Goal: Task Accomplishment & Management: Use online tool/utility

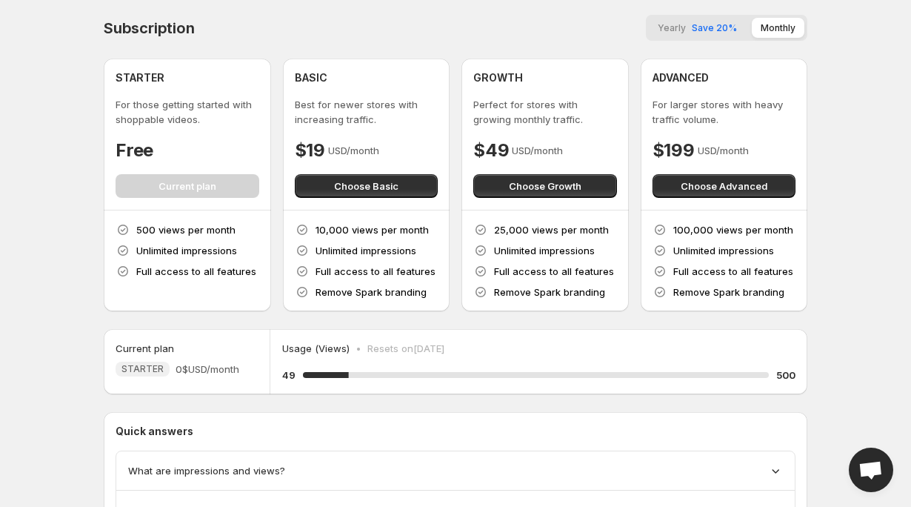
click at [736, 27] on span "Save 20%" at bounding box center [714, 27] width 45 height 11
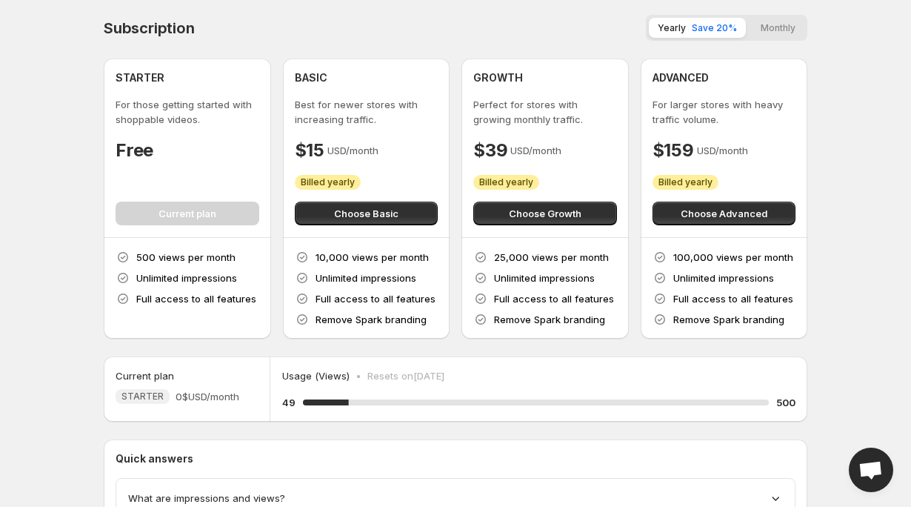
click at [775, 34] on button "Monthly" at bounding box center [778, 28] width 53 height 20
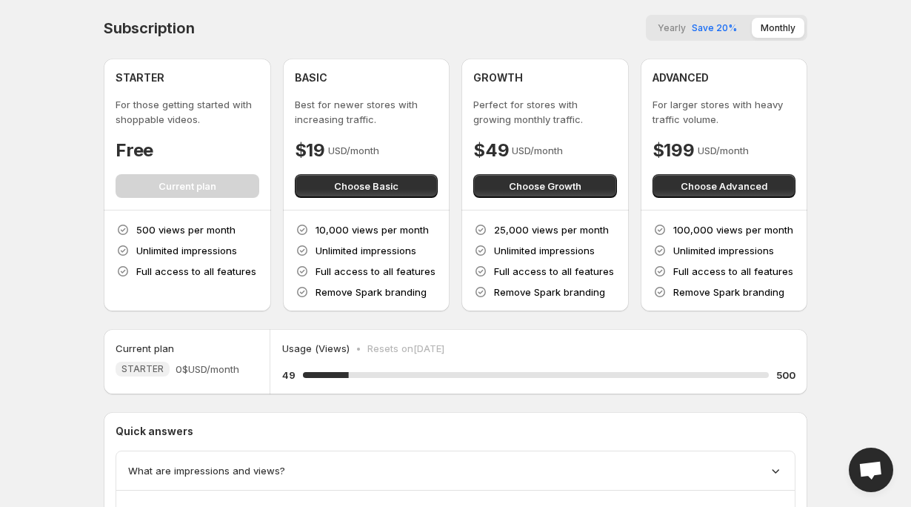
click at [724, 24] on span "Save 20%" at bounding box center [714, 27] width 45 height 11
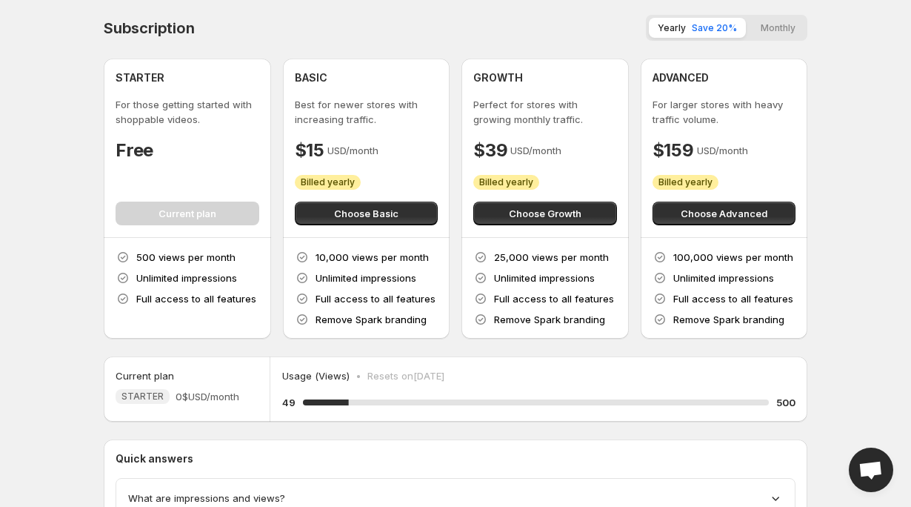
click at [547, 27] on div "Subscription Yearly Save 20% Monthly" at bounding box center [456, 28] width 704 height 26
click at [782, 23] on button "Monthly" at bounding box center [778, 28] width 53 height 20
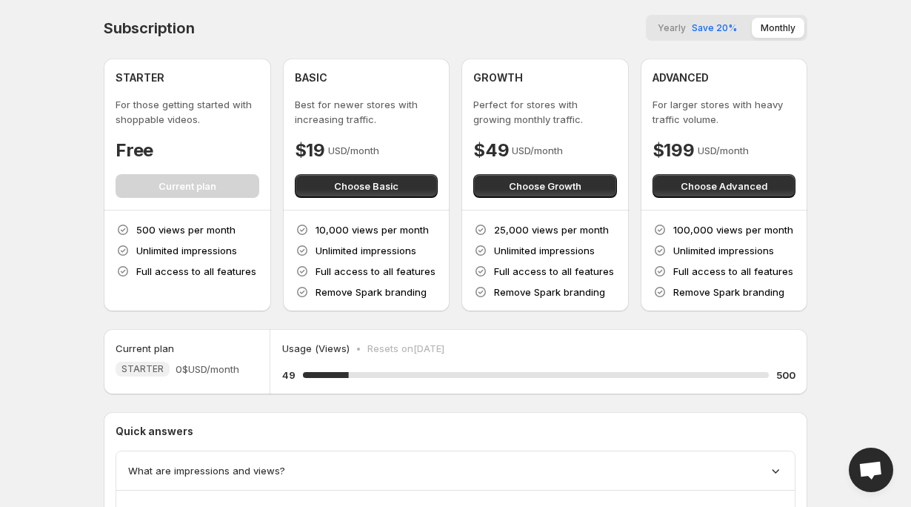
click at [522, 26] on div "Subscription Yearly Save 20% Monthly" at bounding box center [456, 28] width 704 height 26
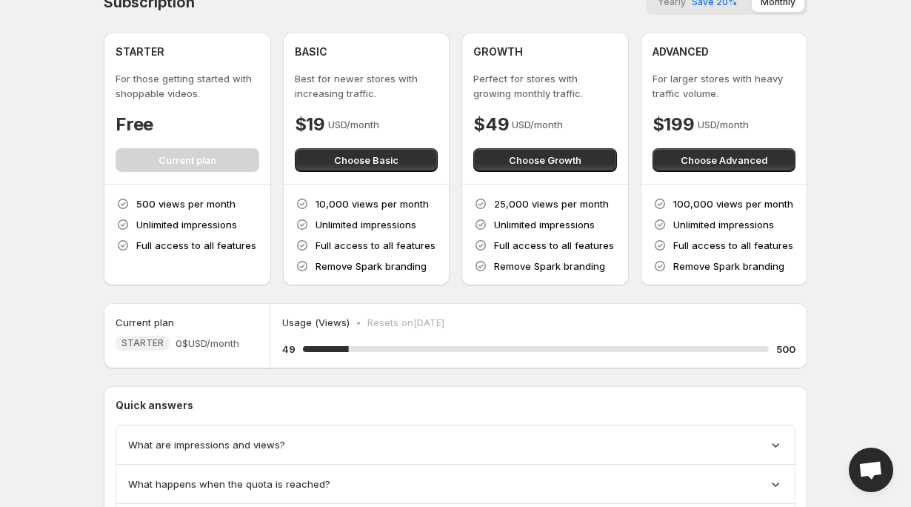
scroll to position [116, 0]
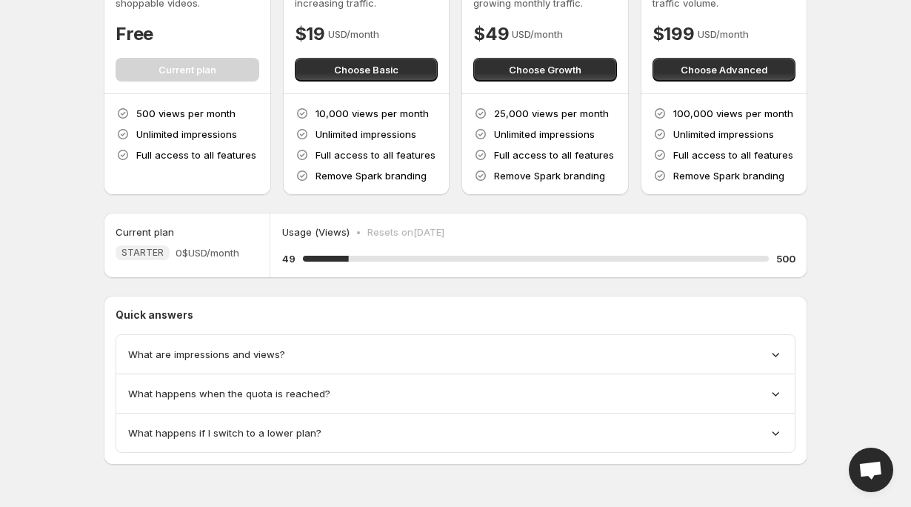
click at [225, 356] on span "What are impressions and views?" at bounding box center [206, 354] width 157 height 15
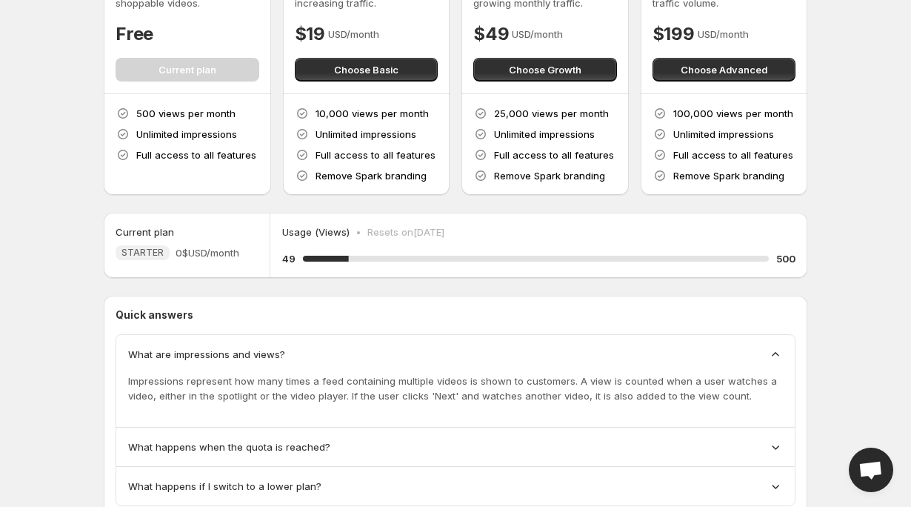
click at [225, 356] on span "What are impressions and views?" at bounding box center [206, 354] width 157 height 15
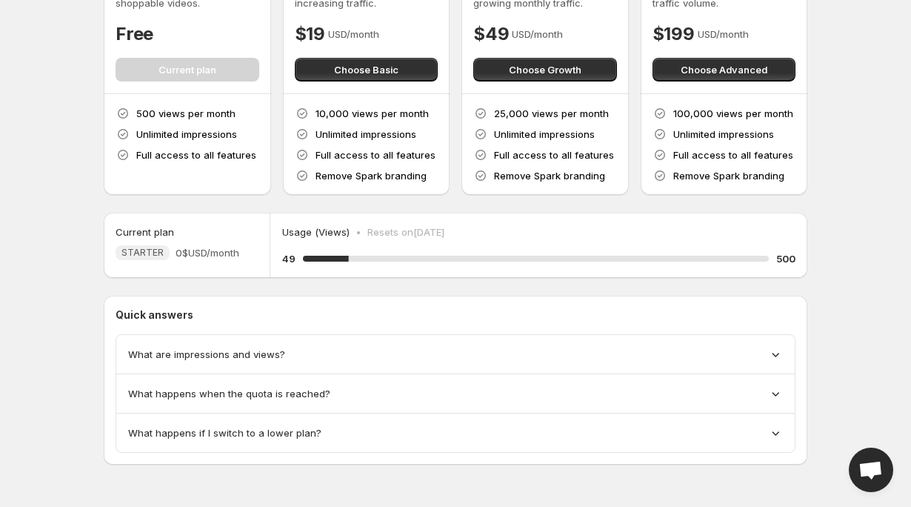
click at [245, 396] on span "What happens when the quota is reached?" at bounding box center [229, 393] width 202 height 15
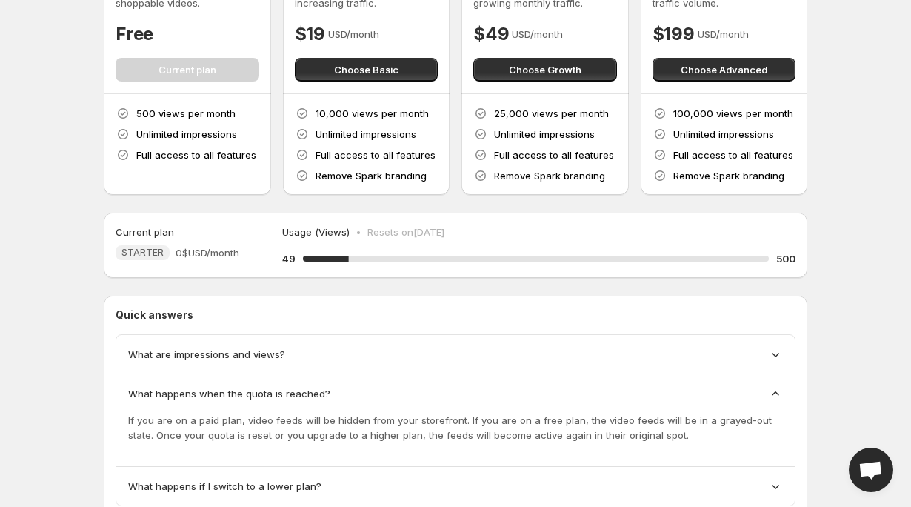
scroll to position [170, 0]
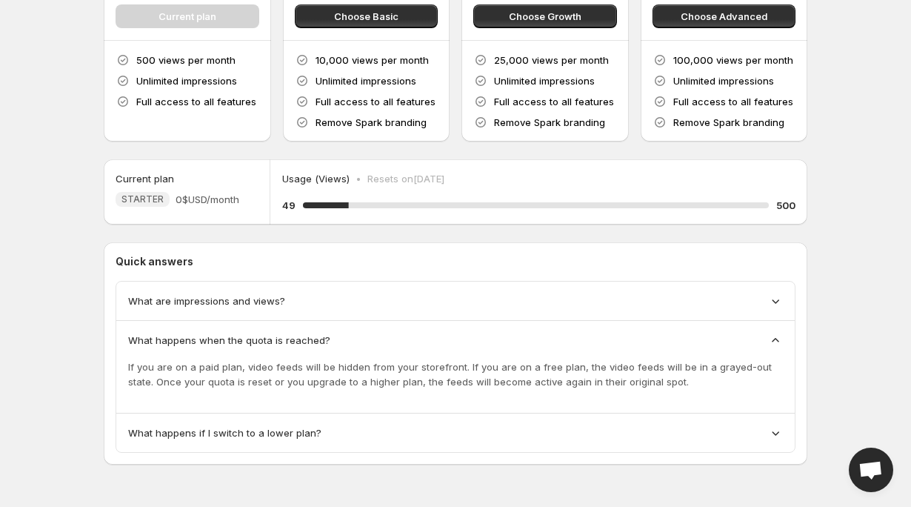
click at [712, 206] on div "9.8 %" at bounding box center [536, 205] width 466 height 6
click at [775, 434] on icon at bounding box center [776, 433] width 7 height 4
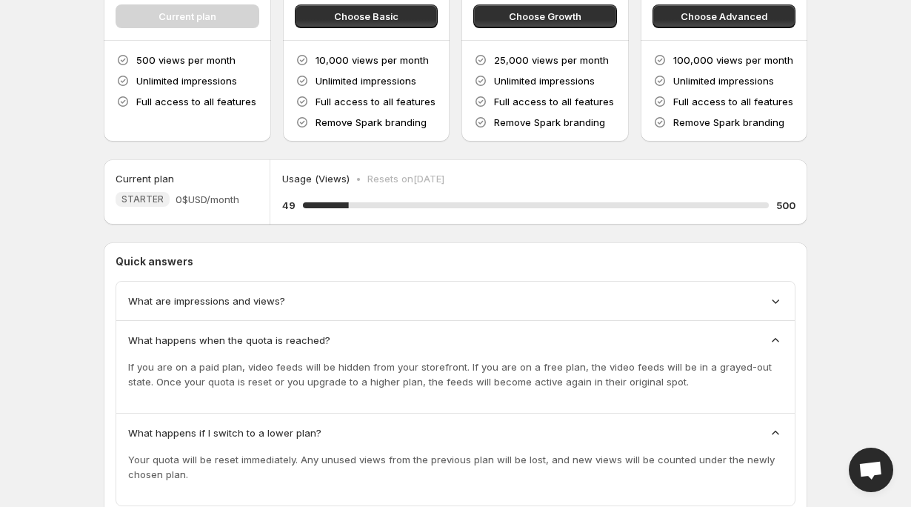
scroll to position [223, 0]
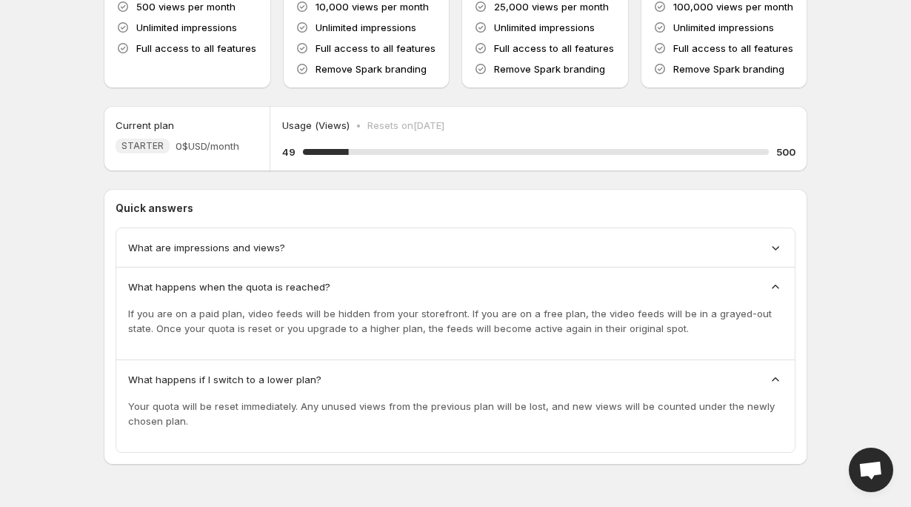
click at [779, 378] on icon at bounding box center [775, 379] width 15 height 15
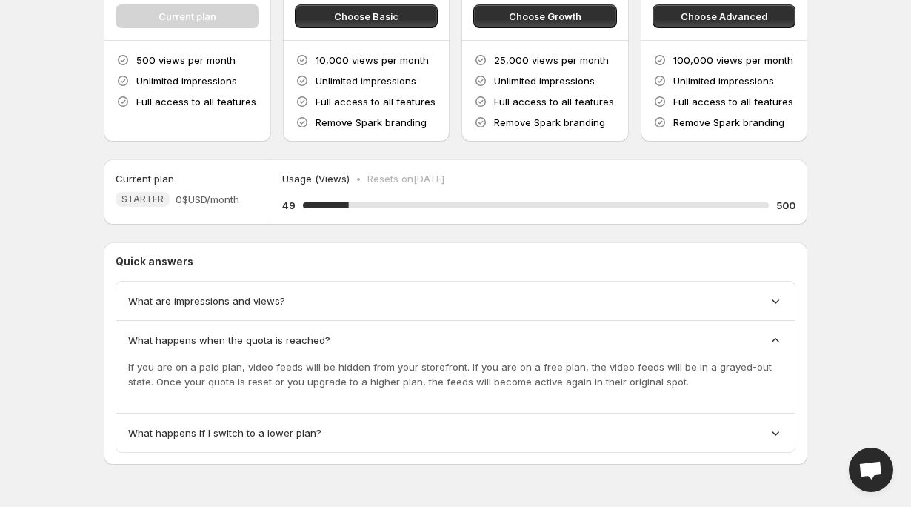
scroll to position [0, 0]
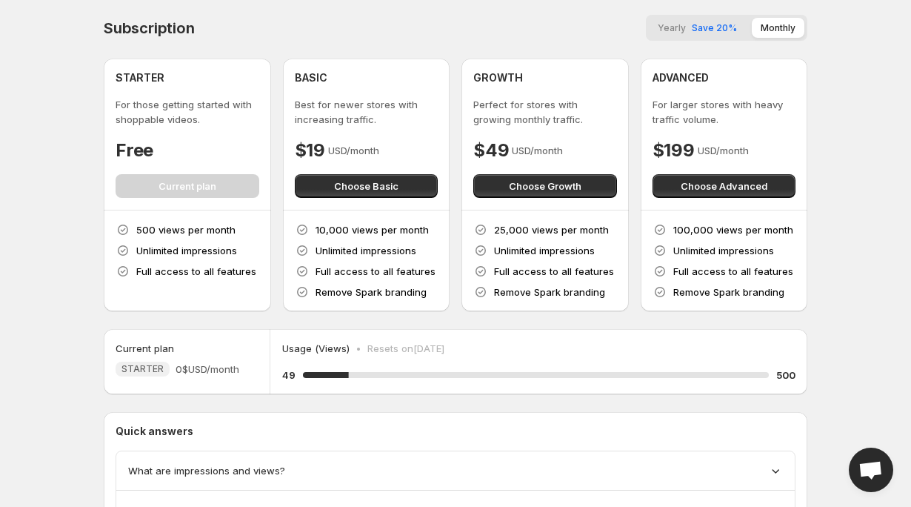
click at [382, 352] on p "Resets on 17 August 2025" at bounding box center [405, 348] width 77 height 15
click at [444, 350] on p "Resets on 17 August 2025" at bounding box center [405, 348] width 77 height 15
click at [196, 367] on span "0$ USD/month" at bounding box center [208, 368] width 64 height 15
click at [727, 29] on span "Save 20%" at bounding box center [714, 27] width 45 height 11
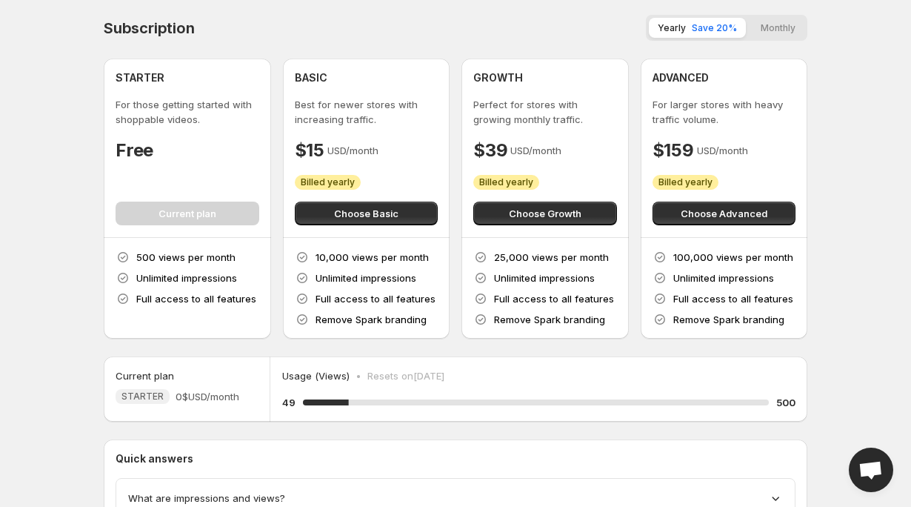
click at [250, 210] on div "STARTER For those getting started with shoppable videos. Free Billed yearly Cur…" at bounding box center [188, 147] width 144 height 155
click at [349, 211] on span "Choose Basic" at bounding box center [366, 213] width 64 height 15
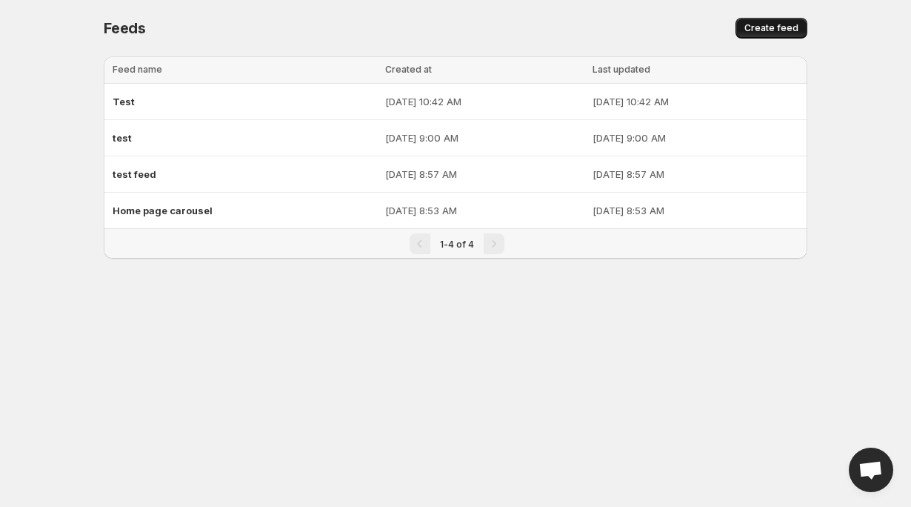
click at [782, 21] on button "Create feed" at bounding box center [772, 28] width 72 height 21
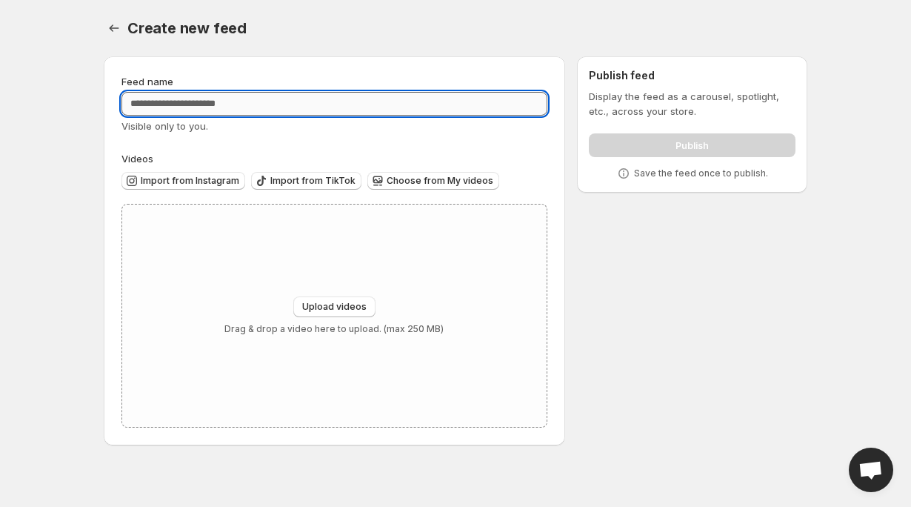
click at [230, 99] on input "Feed name" at bounding box center [334, 104] width 426 height 24
click at [698, 144] on div "Publish" at bounding box center [692, 142] width 207 height 30
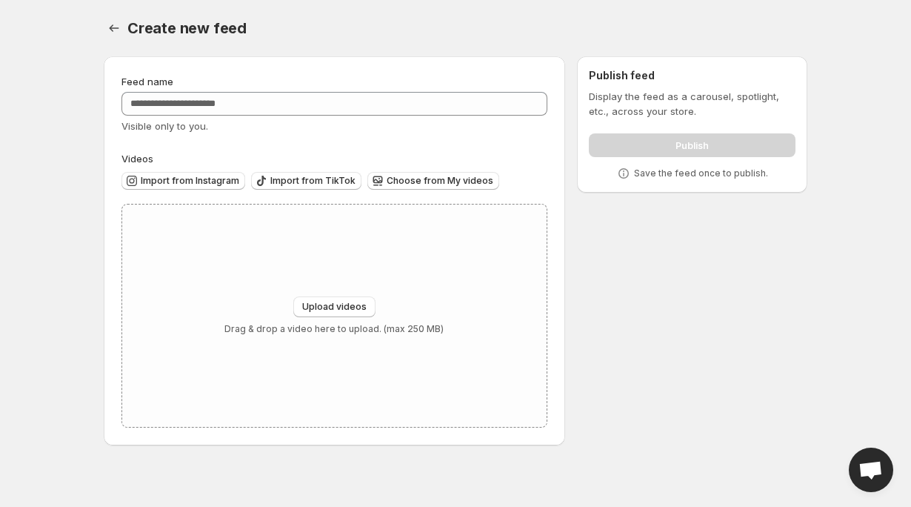
click at [662, 175] on p "Save the feed once to publish." at bounding box center [701, 173] width 134 height 12
click at [625, 174] on icon at bounding box center [623, 173] width 15 height 15
click at [331, 307] on span "Upload videos" at bounding box center [334, 307] width 64 height 12
click at [392, 183] on span "Choose from My videos" at bounding box center [440, 181] width 107 height 12
click at [231, 184] on span "Import from Instagram" at bounding box center [190, 181] width 99 height 12
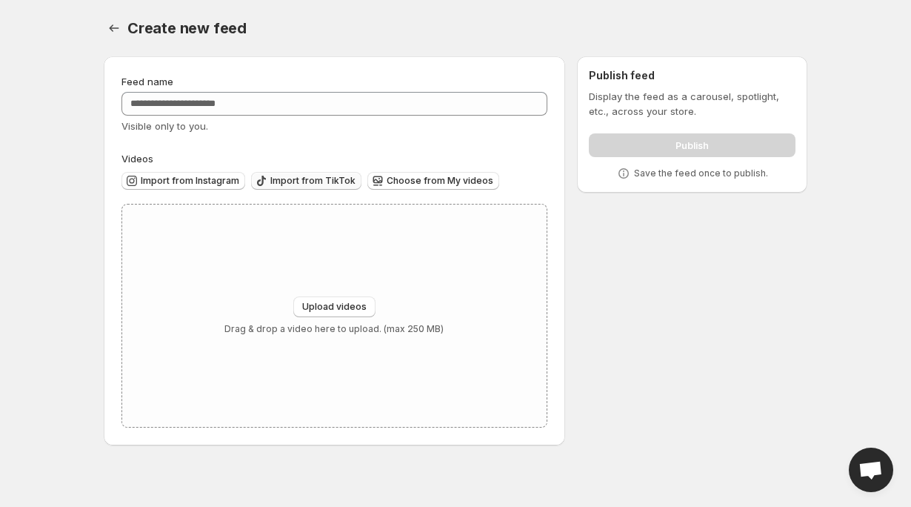
click at [320, 180] on span "Import from TikTok" at bounding box center [312, 181] width 85 height 12
click at [267, 174] on button "Import from TikTok" at bounding box center [306, 181] width 110 height 18
click at [208, 179] on span "Import from Instagram" at bounding box center [190, 181] width 99 height 12
click at [222, 181] on span "Import from Instagram" at bounding box center [190, 181] width 99 height 12
click at [107, 30] on icon "Settings" at bounding box center [114, 28] width 15 height 15
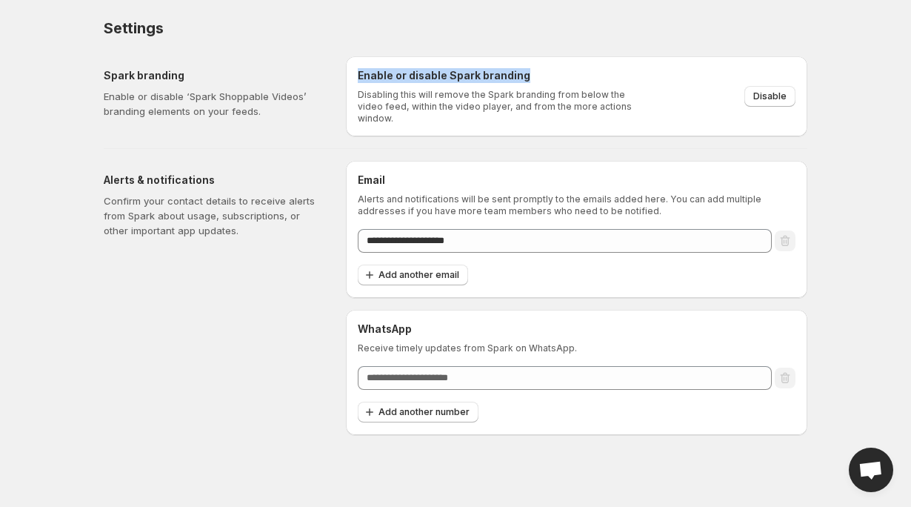
drag, startPoint x: 359, startPoint y: 77, endPoint x: 545, endPoint y: 78, distance: 186.7
click at [545, 78] on h6 "Enable or disable Spark branding" at bounding box center [500, 75] width 284 height 15
click at [756, 91] on span "Disable" at bounding box center [769, 96] width 33 height 12
click at [77, 113] on body "**********" at bounding box center [455, 253] width 911 height 507
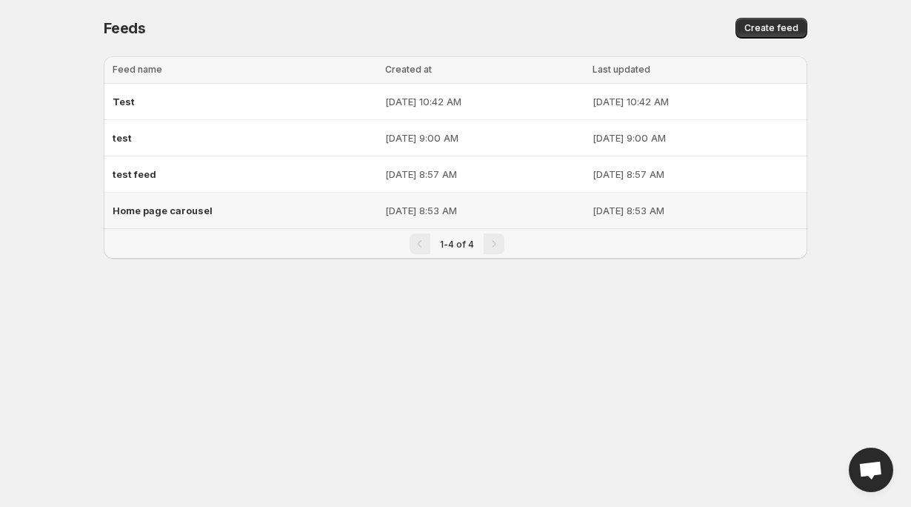
click at [228, 200] on div "Home page carousel" at bounding box center [245, 210] width 264 height 27
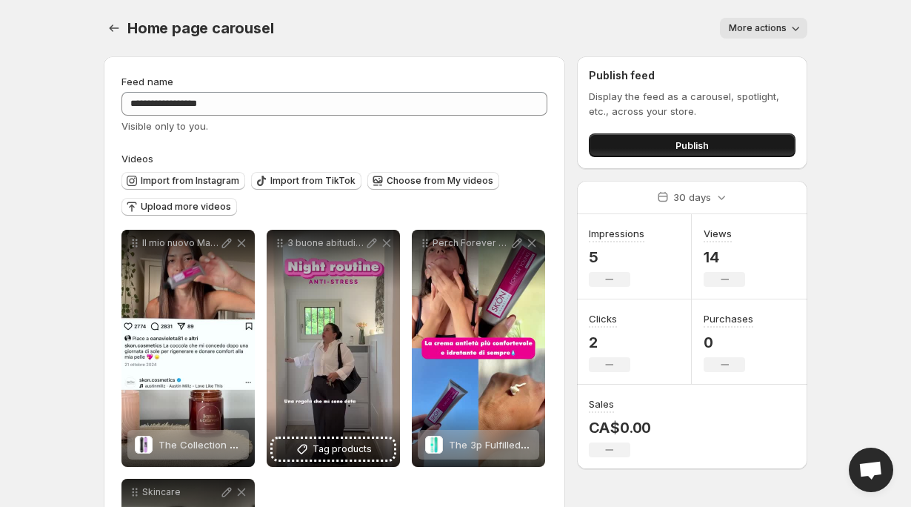
click at [695, 144] on span "Publish" at bounding box center [692, 145] width 33 height 15
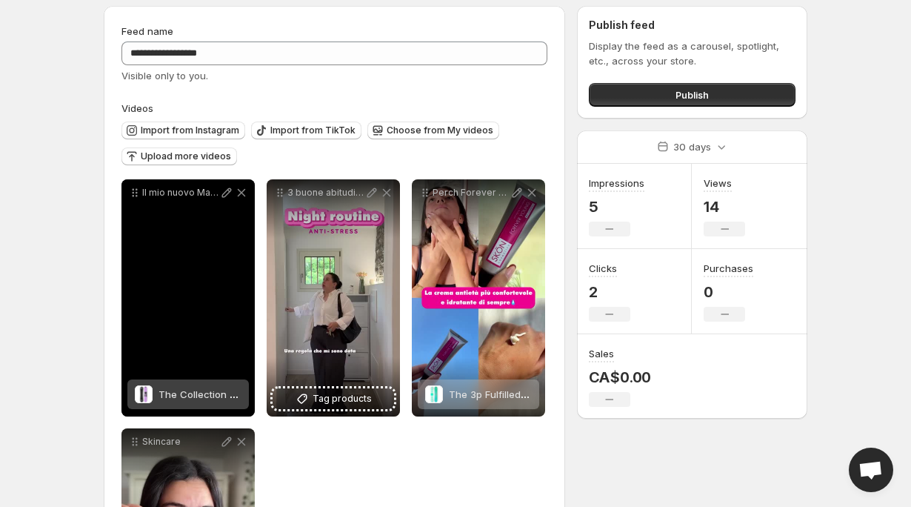
scroll to position [55, 0]
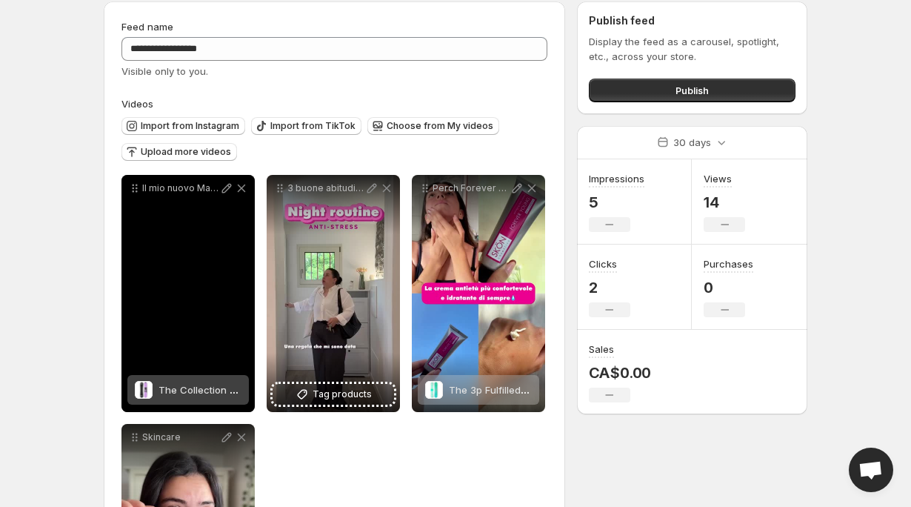
click at [207, 397] on div "The Collection Snowboard: Hydrogen" at bounding box center [200, 390] width 83 height 30
click at [236, 394] on span "The Collection Snowboard: Hydrogen" at bounding box center [246, 390] width 175 height 12
click at [232, 392] on span "The Collection Snowboard: Hydrogen" at bounding box center [246, 390] width 175 height 12
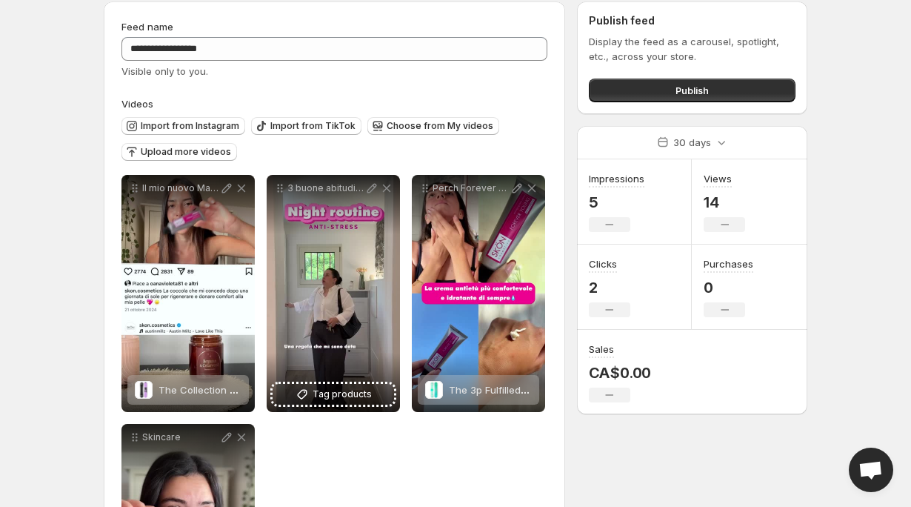
scroll to position [245, 0]
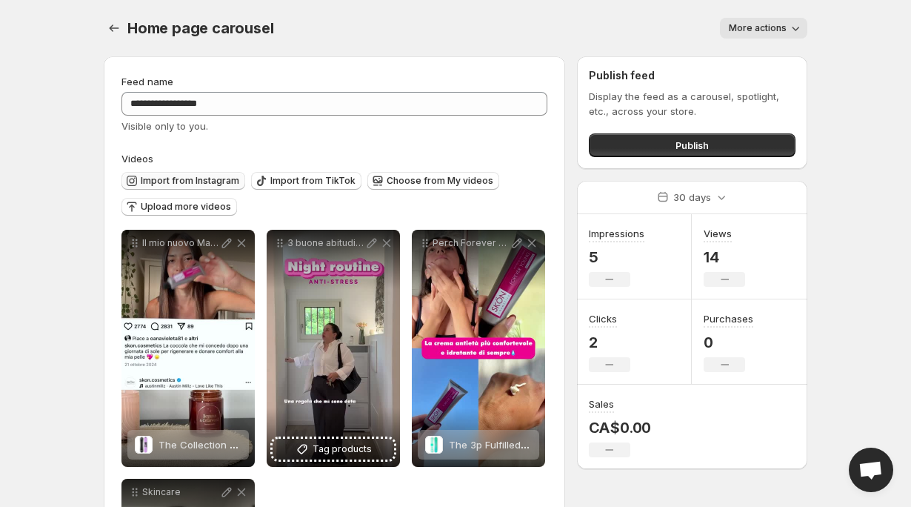
click at [207, 181] on span "Import from Instagram" at bounding box center [190, 181] width 99 height 12
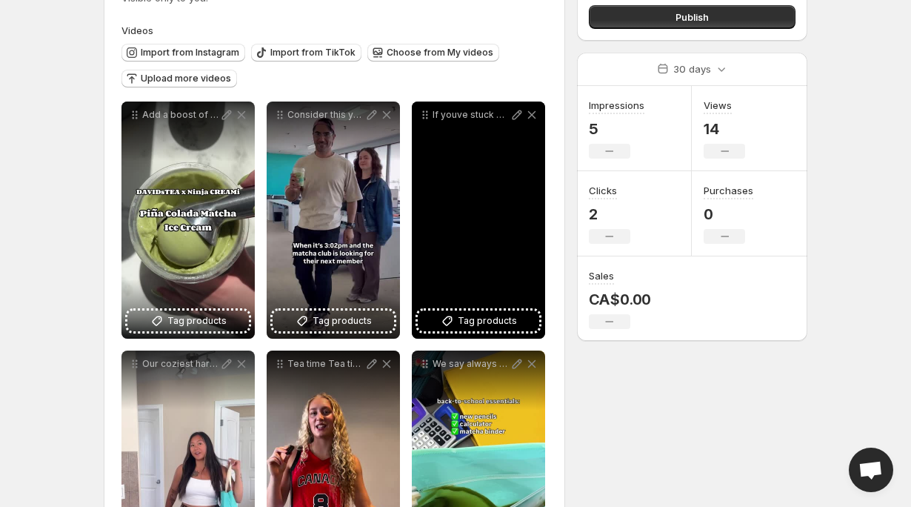
scroll to position [150, 0]
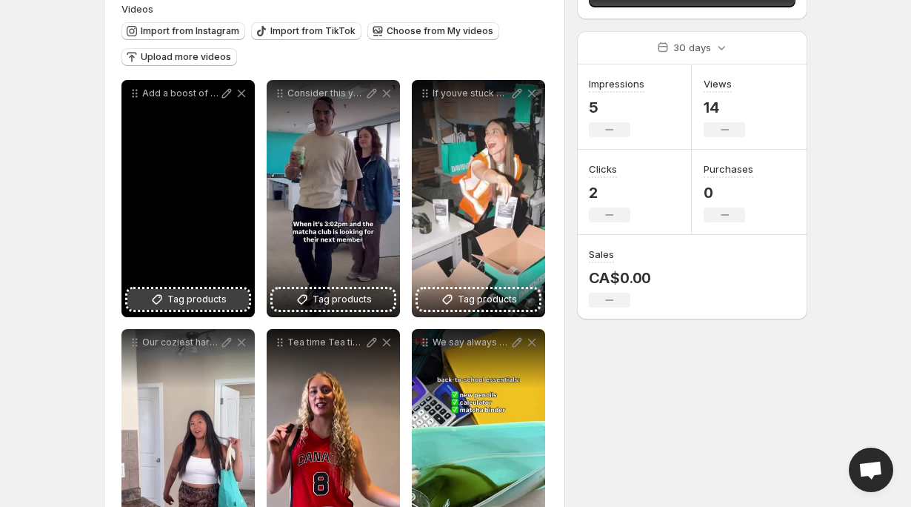
click at [221, 307] on span "Tag products" at bounding box center [196, 299] width 59 height 15
click at [217, 184] on div "Add a boost of clean energy to your frozen CREAMi treats with DAVIDsTEAs organi…" at bounding box center [187, 198] width 133 height 237
click at [192, 95] on p "Add a boost of clean energy to your frozen CREAMi treats with DAVIDsTEAs organi…" at bounding box center [180, 93] width 77 height 12
click at [223, 96] on icon at bounding box center [226, 93] width 15 height 15
type input "**********"
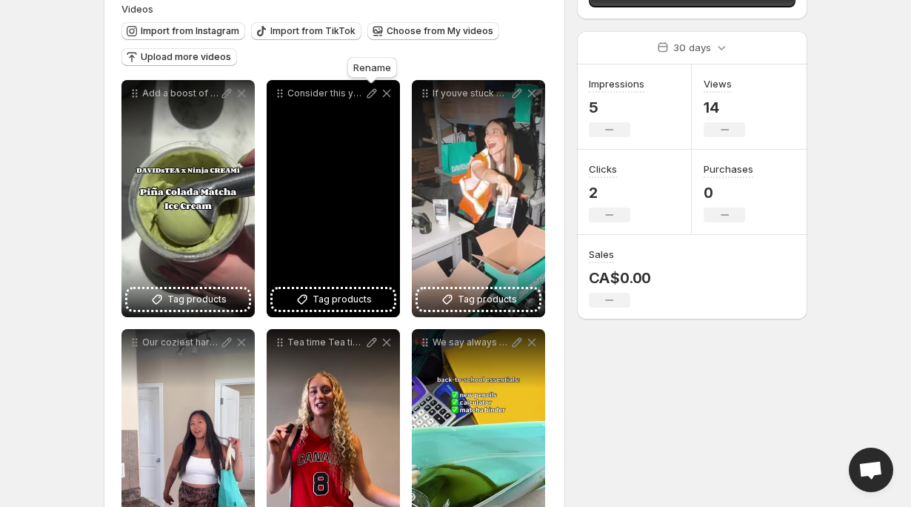
click at [365, 99] on icon at bounding box center [371, 93] width 15 height 15
type input "**********"
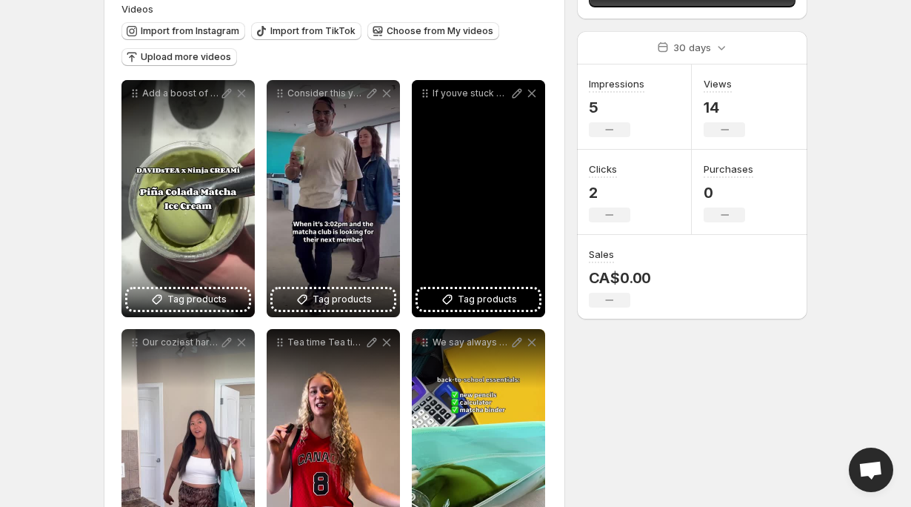
click at [486, 153] on div "If youve stuck with us for a while youll recognize this face Its none other tha…" at bounding box center [478, 198] width 133 height 237
click at [447, 152] on div "If youve stuck with us for a while youll recognize this face Its none other tha…" at bounding box center [478, 198] width 133 height 237
